Goal: Task Accomplishment & Management: Complete application form

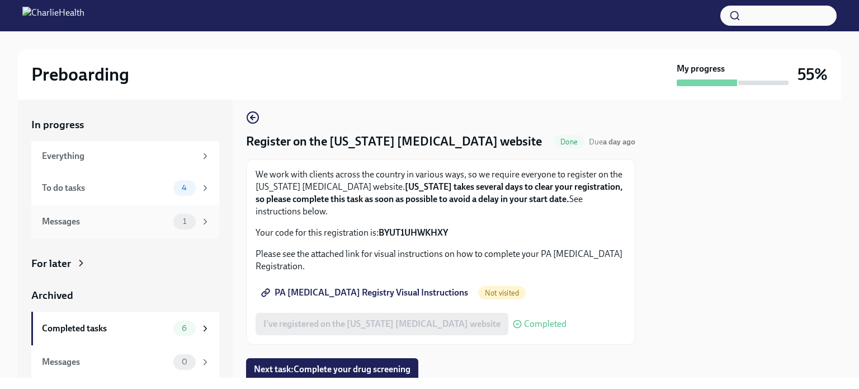
scroll to position [1, 0]
click at [315, 368] on span "Next task : Complete your drug screening" at bounding box center [332, 368] width 157 height 11
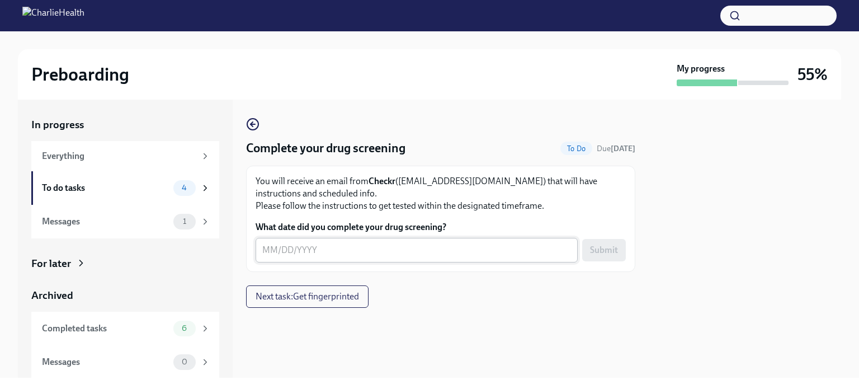
click at [395, 257] on div "x ​" at bounding box center [417, 250] width 322 height 25
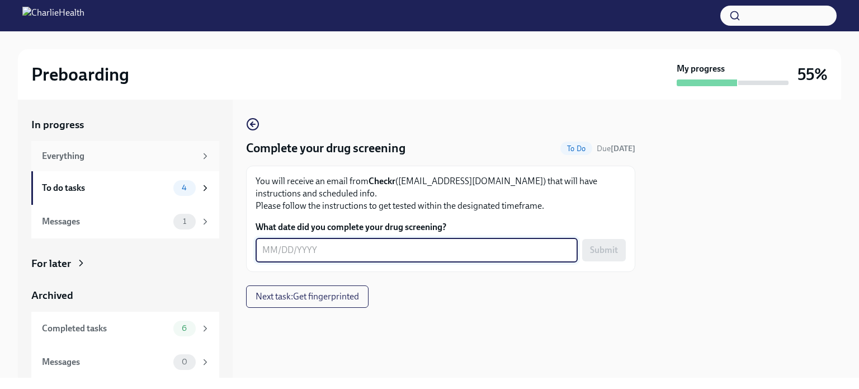
click at [116, 156] on div "Everything" at bounding box center [119, 156] width 154 height 12
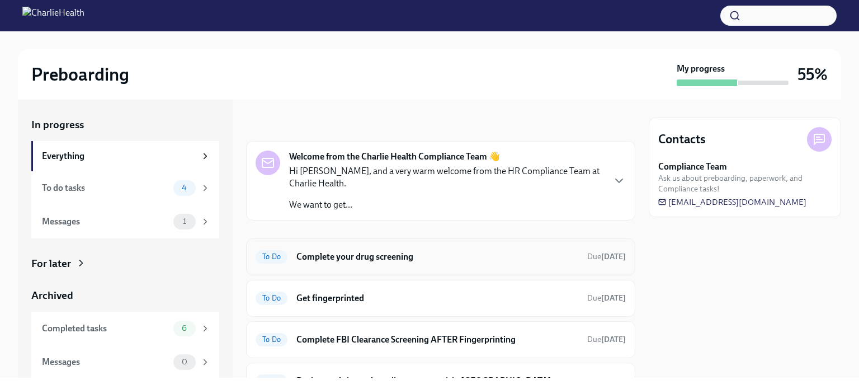
scroll to position [56, 0]
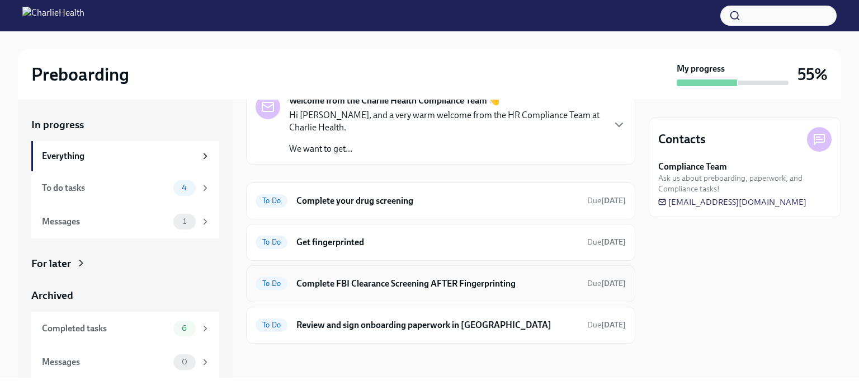
click at [349, 282] on h6 "Complete FBI Clearance Screening AFTER Fingerprinting" at bounding box center [437, 283] width 282 height 12
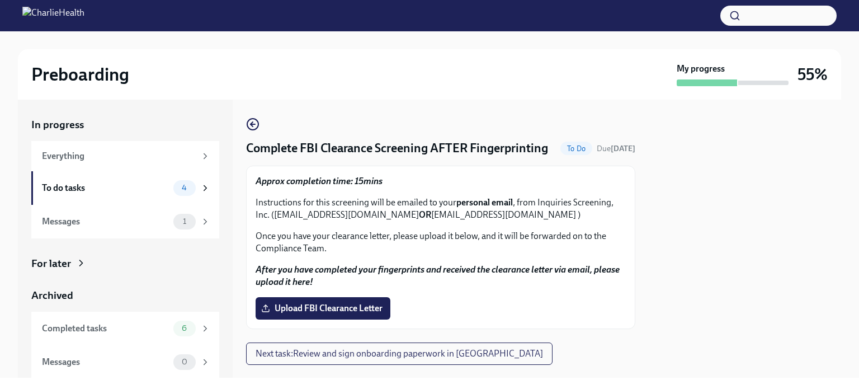
scroll to position [39, 0]
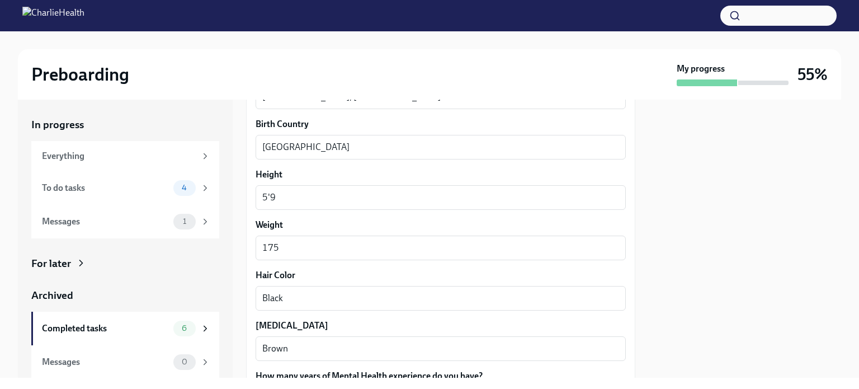
scroll to position [926, 0]
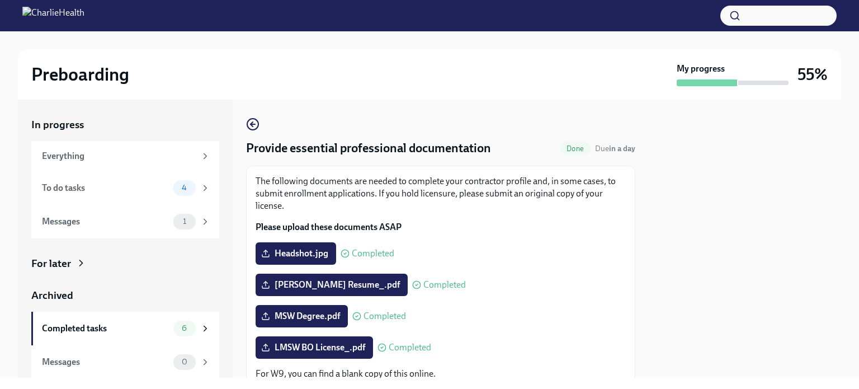
scroll to position [171, 0]
